Goal: Task Accomplishment & Management: Use online tool/utility

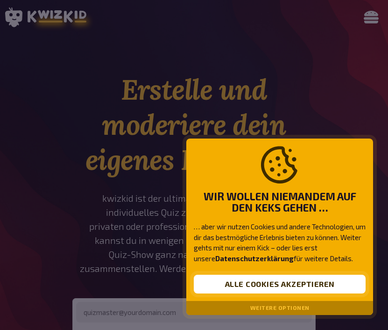
click at [301, 288] on button "Alle Cookies akzeptieren" at bounding box center [280, 283] width 172 height 19
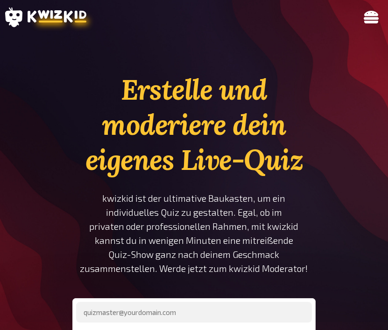
click at [370, 18] on icon at bounding box center [371, 17] width 15 height 13
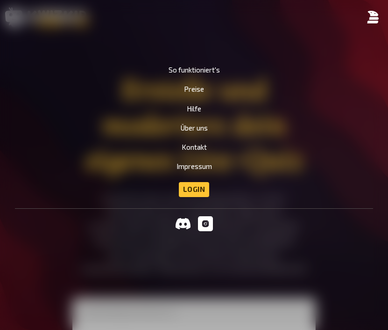
click at [370, 18] on icon at bounding box center [373, 17] width 12 height 13
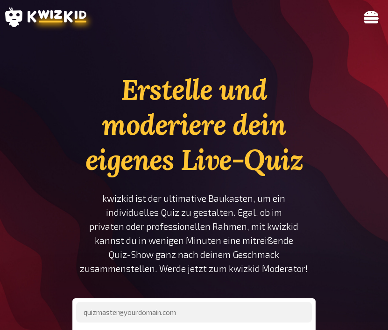
click at [374, 21] on icon at bounding box center [371, 17] width 15 height 13
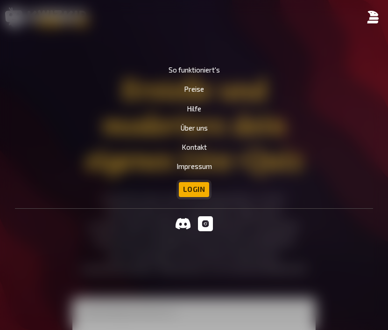
click at [200, 189] on link "Login" at bounding box center [194, 189] width 31 height 15
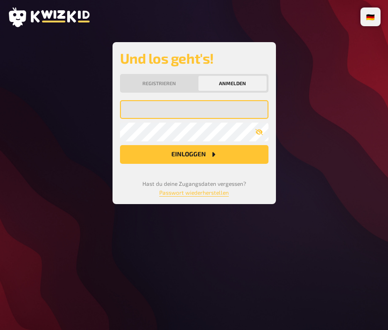
click at [197, 116] on input "email" at bounding box center [194, 109] width 149 height 19
type input "[EMAIL_ADDRESS][DOMAIN_NAME]"
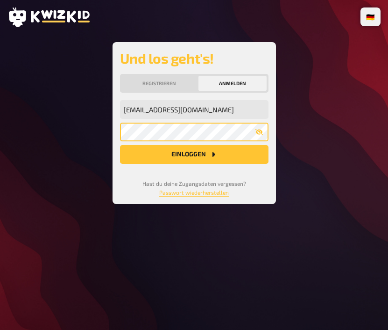
click at [120, 145] on button "Einloggen" at bounding box center [194, 154] width 149 height 19
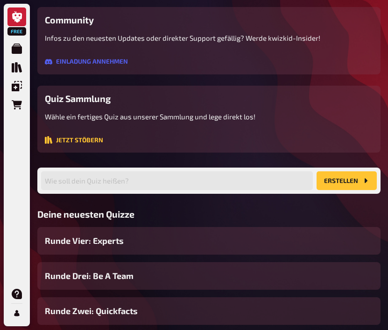
scroll to position [231, 0]
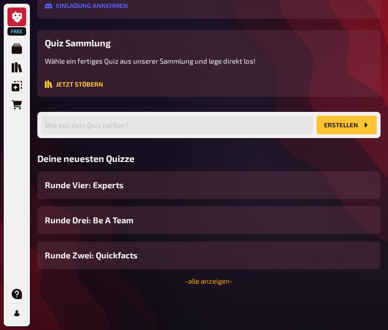
click at [216, 279] on link "- alle anzeigen -" at bounding box center [209, 280] width 48 height 8
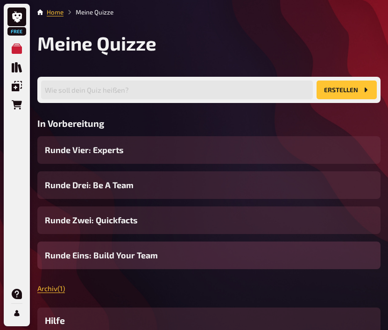
click at [142, 259] on span "Runde Eins: Build Your Team" at bounding box center [101, 255] width 113 height 13
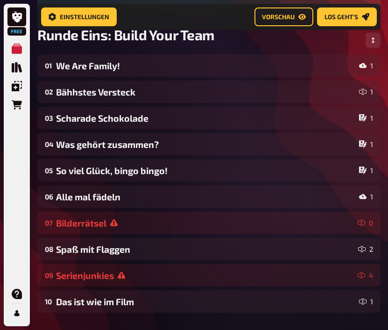
scroll to position [144, 0]
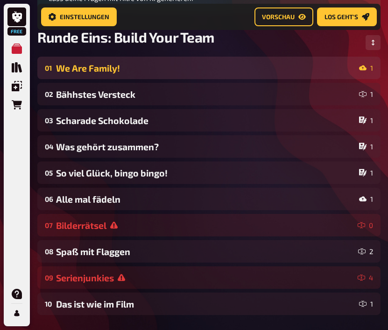
click at [215, 70] on div "We Are Family!" at bounding box center [206, 68] width 300 height 11
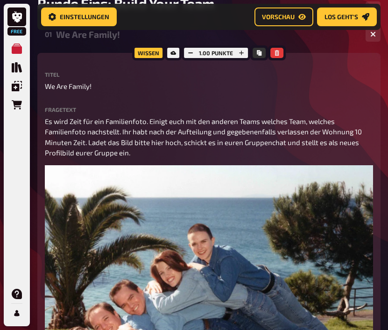
scroll to position [181, 0]
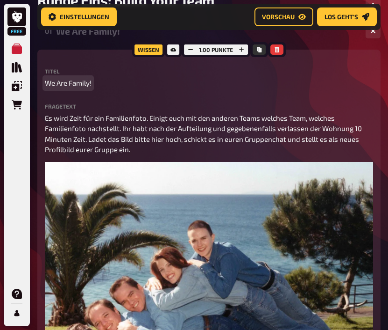
click at [80, 87] on span "We Are Family!" at bounding box center [68, 83] width 47 height 11
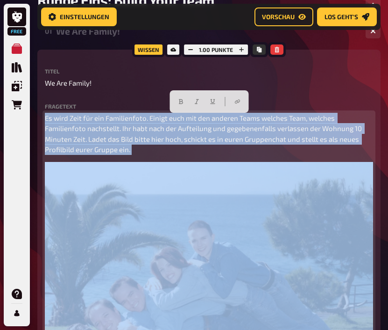
drag, startPoint x: 46, startPoint y: 119, endPoint x: 151, endPoint y: 158, distance: 111.8
copy span "Es wird Zeit für ein Familienfoto. Einigt euch mit den anderen Teams welches Te…"
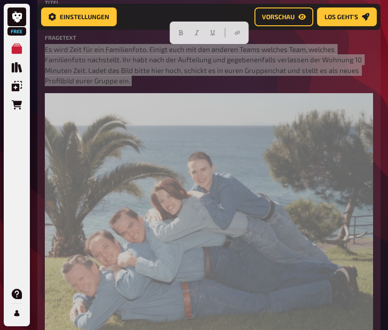
scroll to position [256, 0]
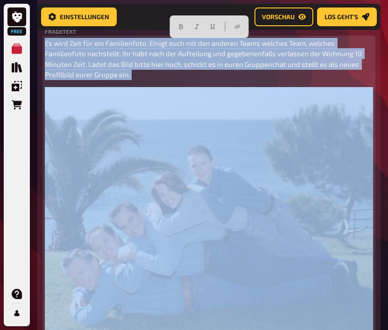
click at [229, 199] on img at bounding box center [209, 209] width 329 height 244
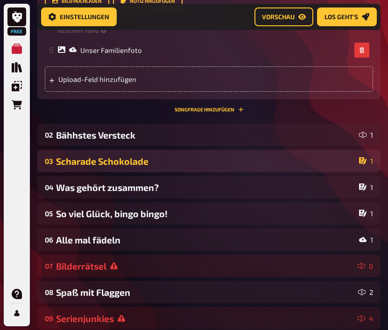
scroll to position [1406, 0]
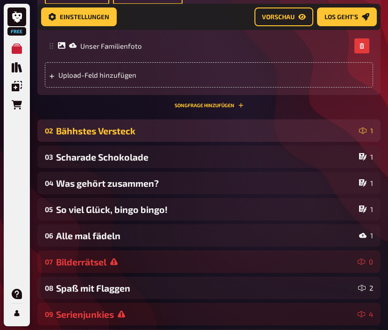
click at [145, 136] on div "Bähhstes Versteck" at bounding box center [206, 130] width 300 height 11
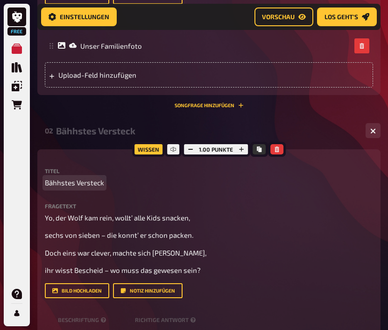
click at [87, 188] on span "Bähhstes Versteck" at bounding box center [74, 182] width 59 height 11
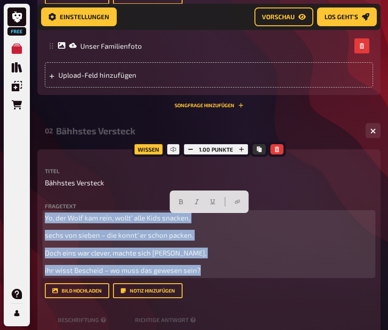
drag, startPoint x: 46, startPoint y: 220, endPoint x: 204, endPoint y: 278, distance: 168.3
click at [204, 278] on div "Fragetext Yo, der Wolf kam rein, wollt’ alle Kids snacken, sechs von sieben – d…" at bounding box center [209, 250] width 329 height 95
copy div "Yo, der Wolf kam rein, wollt’ alle Kids snacken, sechs von sieben – die konnt’ …"
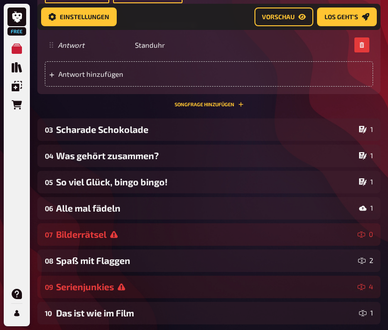
scroll to position [1721, 0]
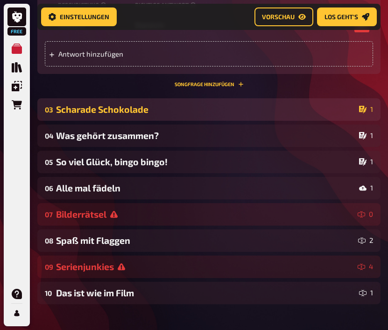
click at [165, 115] on div "Scharade Schokolade" at bounding box center [206, 109] width 300 height 11
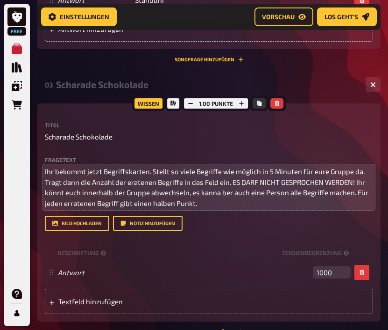
scroll to position [1754, 0]
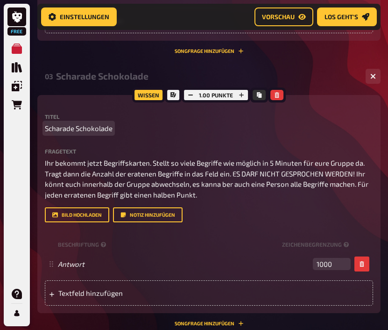
click at [81, 128] on span "Scharade Schokolade" at bounding box center [79, 128] width 68 height 11
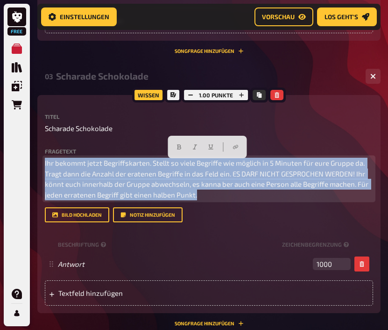
drag, startPoint x: 45, startPoint y: 164, endPoint x: 200, endPoint y: 201, distance: 159.4
click at [200, 200] on p "Ihr bekommt jetzt Begriffskarten. Stellt so viele Begriffe wie möglich in 5 Min…" at bounding box center [209, 179] width 329 height 42
copy span "Ihr bekommt jetzt Begriffskarten. Stellt so viele Begriffe wie möglich in 5 Min…"
